Goal: Task Accomplishment & Management: Use online tool/utility

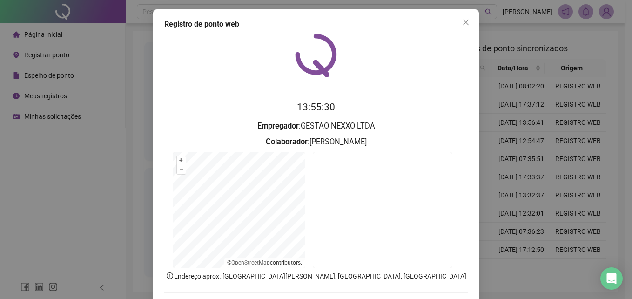
scroll to position [44, 0]
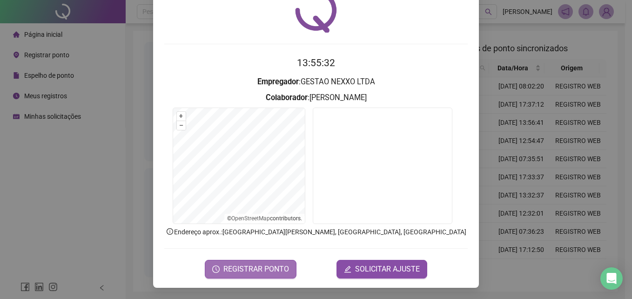
click at [239, 272] on span "REGISTRAR PONTO" at bounding box center [256, 268] width 66 height 11
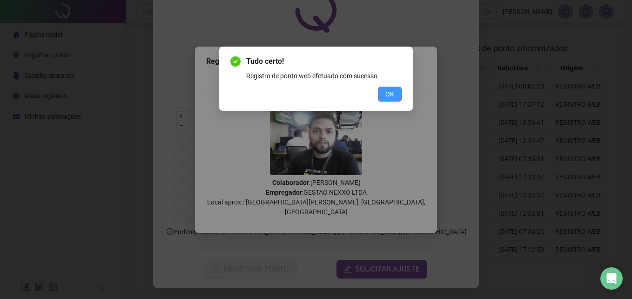
click at [394, 93] on span "OK" at bounding box center [389, 94] width 9 height 10
